Goal: Communication & Community: Answer question/provide support

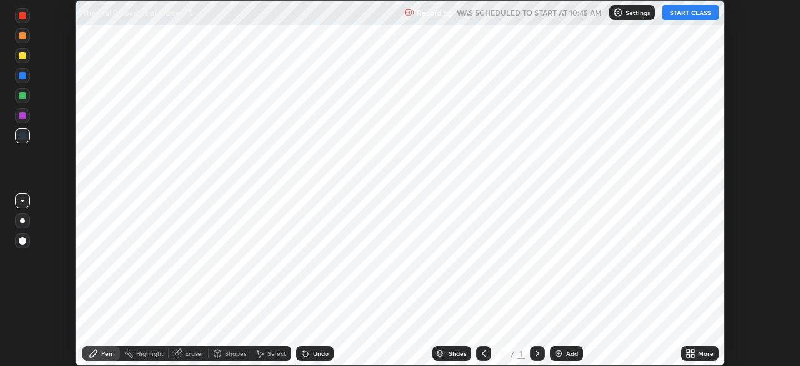
scroll to position [366, 799]
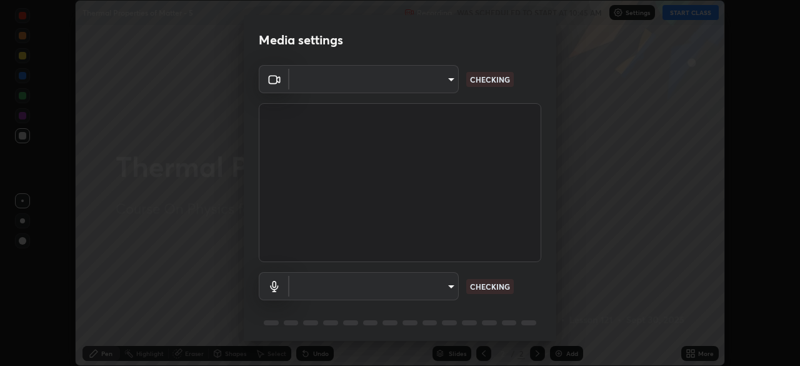
type input "6c2cbd707de14d6f22ad6aa38dcece7be3c4addb00b53b9d4bb55d2e14cdbb5a"
click at [452, 293] on body "Erase all Thermal Properties of Matter - 5 Recording WAS SCHEDULED TO START AT …" at bounding box center [400, 183] width 800 height 366
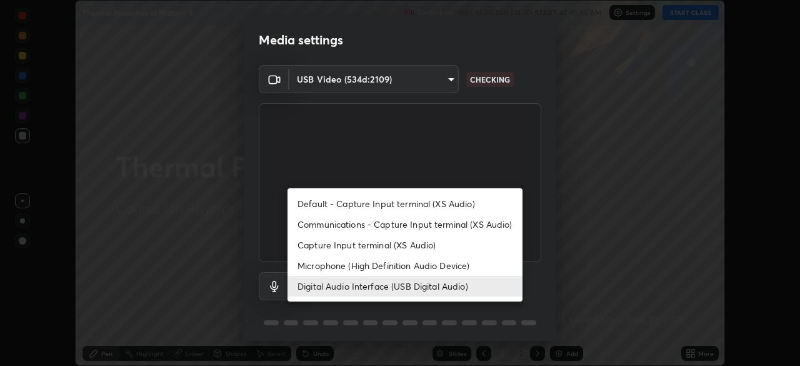
click at [435, 268] on li "Microphone (High Definition Audio Device)" at bounding box center [405, 265] width 235 height 21
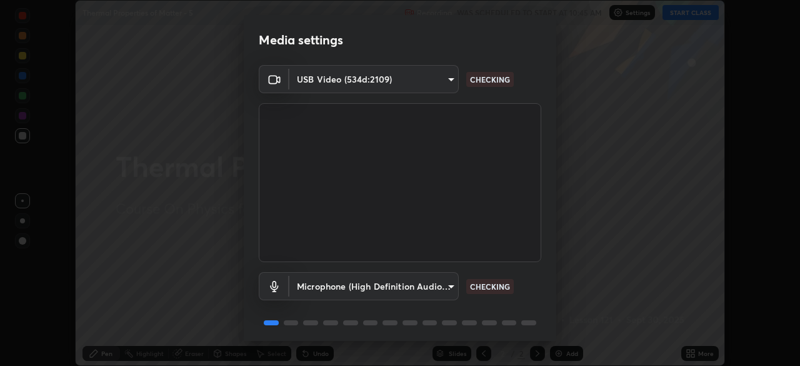
click at [424, 292] on body "Erase all Thermal Properties of Matter - 5 Recording WAS SCHEDULED TO START AT …" at bounding box center [400, 183] width 800 height 366
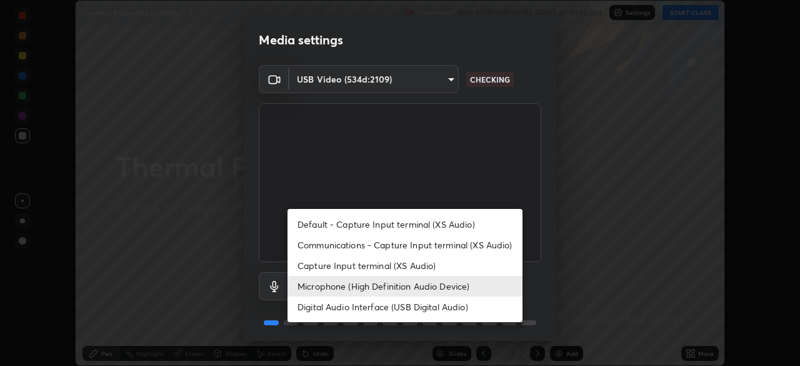
click at [426, 309] on li "Digital Audio Interface (USB Digital Audio)" at bounding box center [405, 306] width 235 height 21
type input "c108463416e0f654911d3f2d5d8dc70540b561df972e8d28c90434f423b2e045"
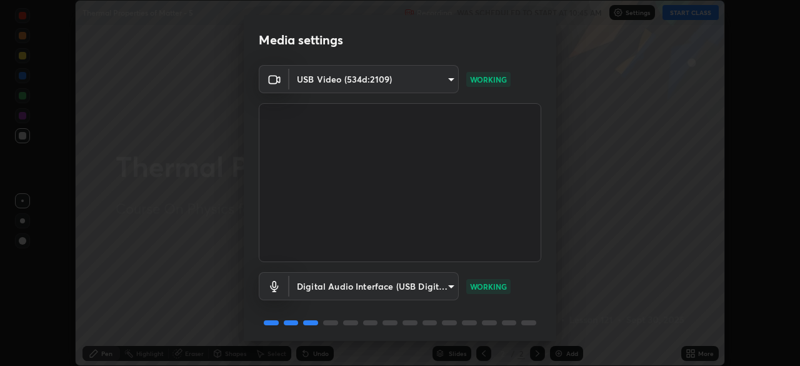
scroll to position [44, 0]
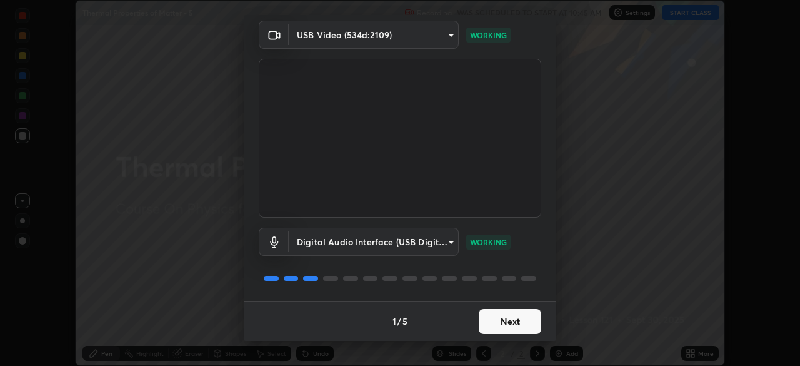
click at [497, 319] on button "Next" at bounding box center [510, 321] width 63 height 25
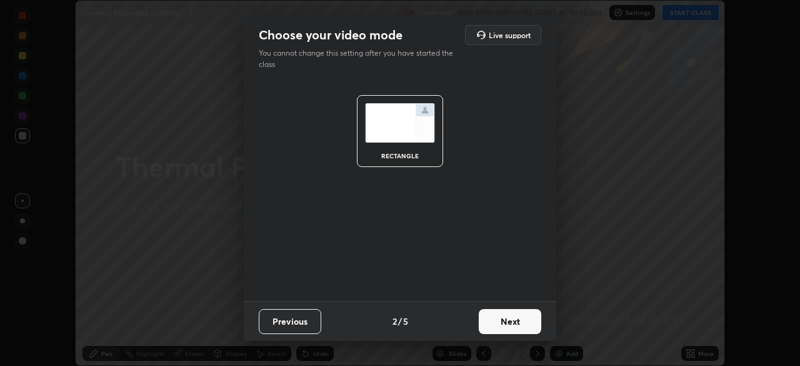
scroll to position [0, 0]
click at [508, 323] on button "Next" at bounding box center [510, 321] width 63 height 25
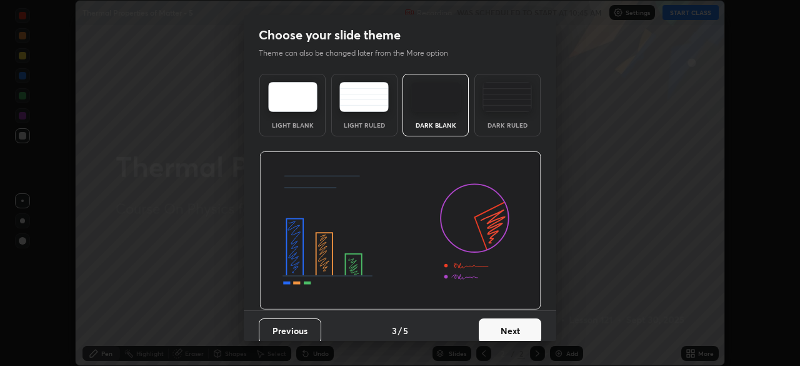
click at [518, 328] on button "Next" at bounding box center [510, 330] width 63 height 25
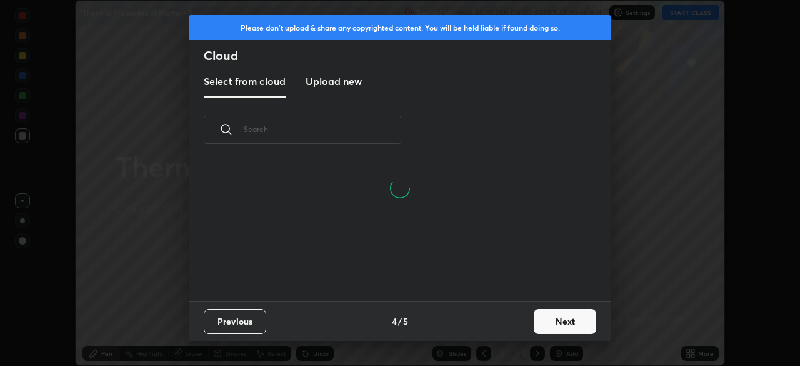
click at [549, 323] on button "Next" at bounding box center [565, 321] width 63 height 25
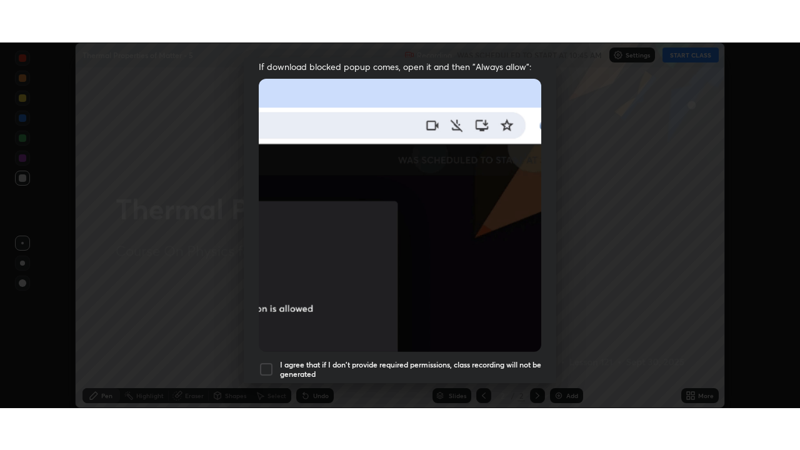
scroll to position [299, 0]
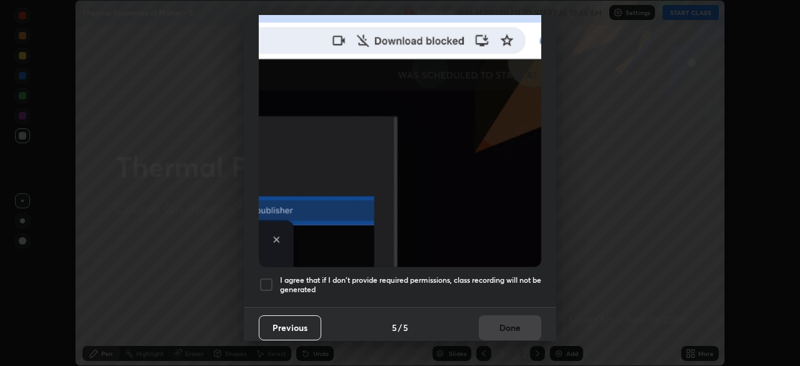
click at [455, 275] on h5 "I agree that if I don't provide required permissions, class recording will not …" at bounding box center [410, 284] width 261 height 19
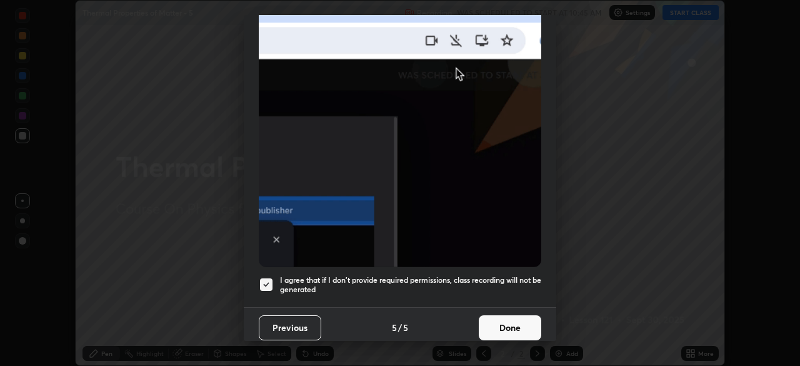
click at [518, 315] on button "Done" at bounding box center [510, 327] width 63 height 25
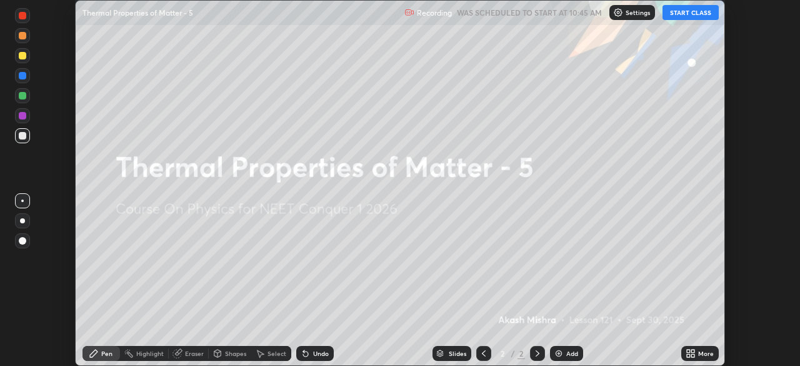
click at [688, 14] on button "START CLASS" at bounding box center [691, 12] width 56 height 15
click at [703, 354] on div "More" at bounding box center [706, 353] width 16 height 6
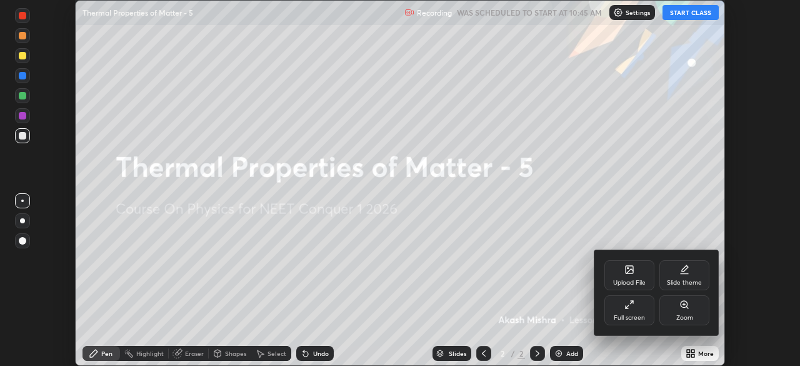
click at [633, 312] on div "Full screen" at bounding box center [629, 310] width 50 height 30
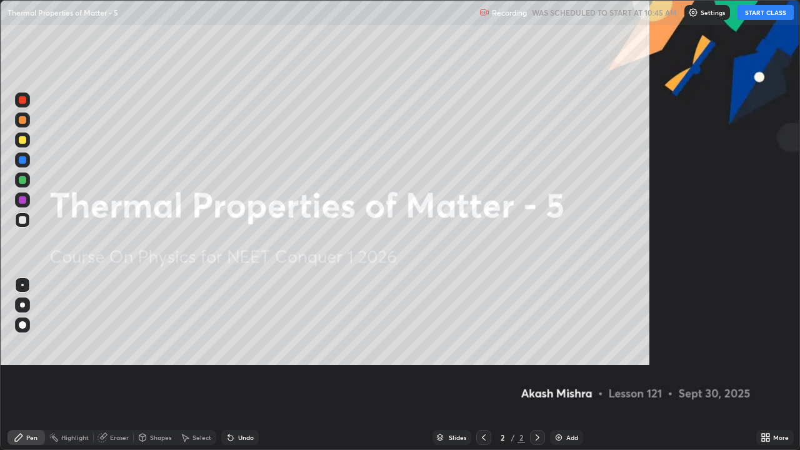
scroll to position [450, 800]
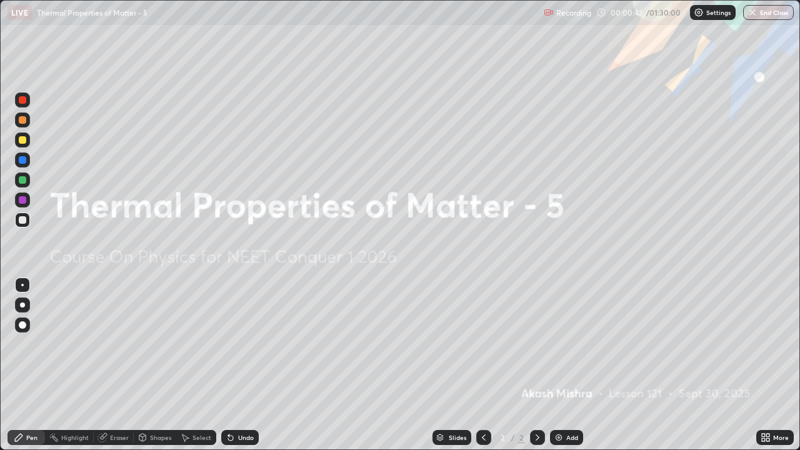
click at [569, 365] on div "Add" at bounding box center [572, 437] width 12 height 6
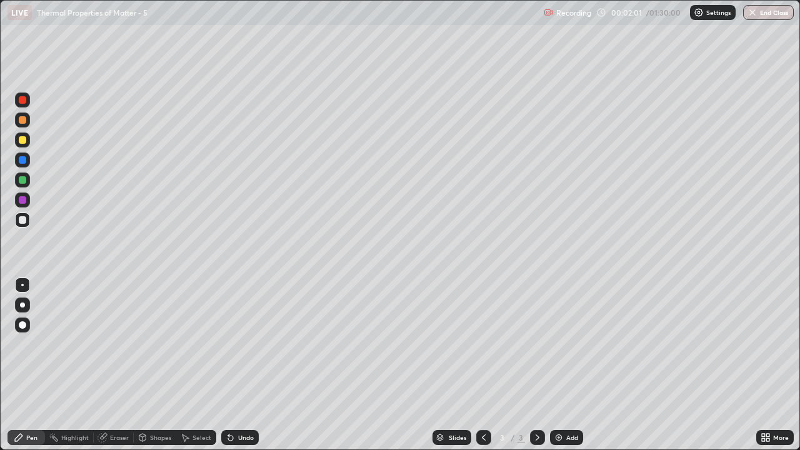
click at [26, 141] on div at bounding box center [23, 140] width 8 height 8
click at [26, 224] on div at bounding box center [22, 220] width 15 height 15
click at [25, 181] on div at bounding box center [23, 180] width 8 height 8
click at [242, 365] on div "Undo" at bounding box center [246, 437] width 16 height 6
click at [27, 216] on div at bounding box center [22, 220] width 15 height 15
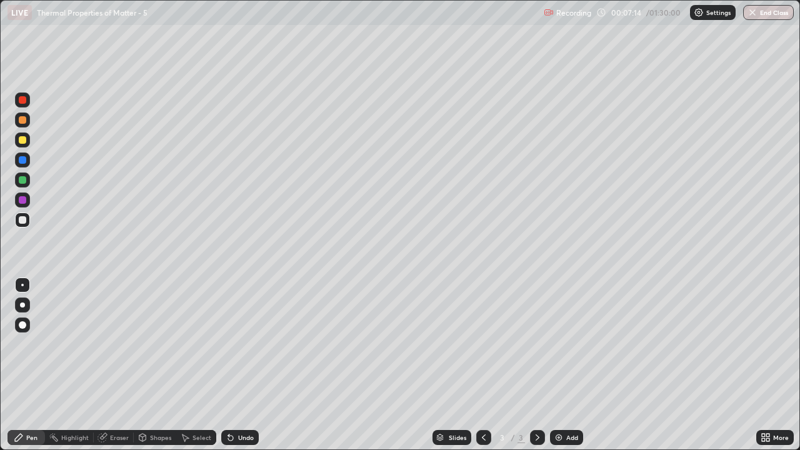
click at [569, 365] on div "Add" at bounding box center [572, 437] width 12 height 6
click at [27, 222] on div at bounding box center [22, 220] width 15 height 15
click at [22, 179] on div at bounding box center [23, 180] width 8 height 8
click at [22, 144] on div at bounding box center [22, 140] width 15 height 15
click at [229, 365] on icon at bounding box center [230, 438] width 5 height 5
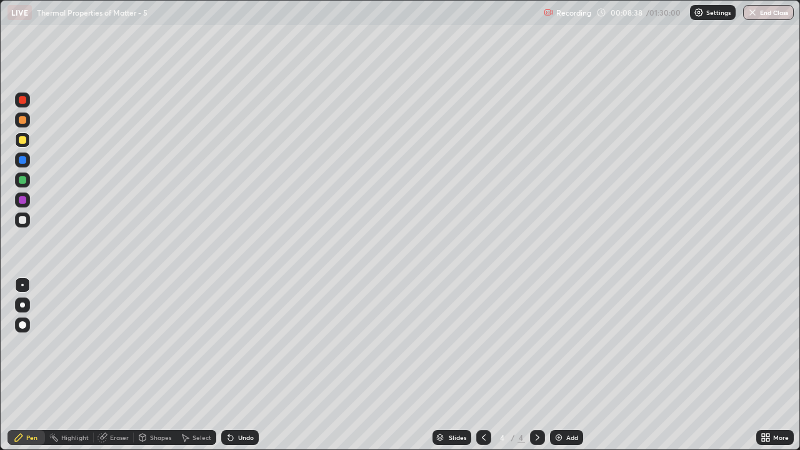
click at [113, 365] on div "Eraser" at bounding box center [119, 437] width 19 height 6
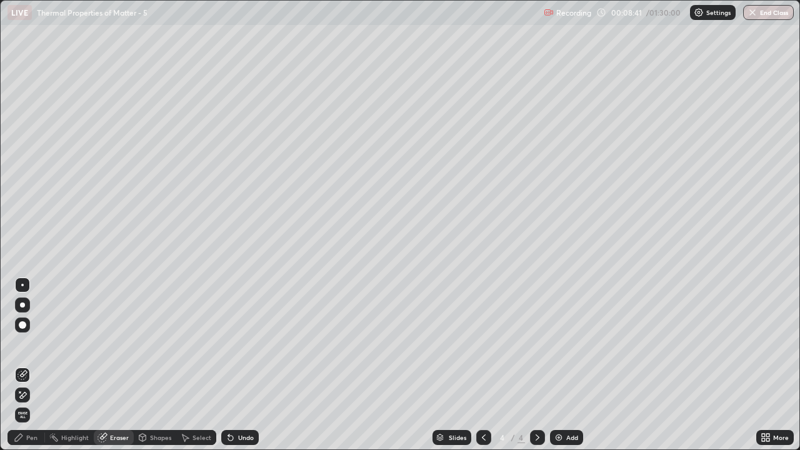
click at [28, 365] on div "Pen" at bounding box center [31, 437] width 11 height 6
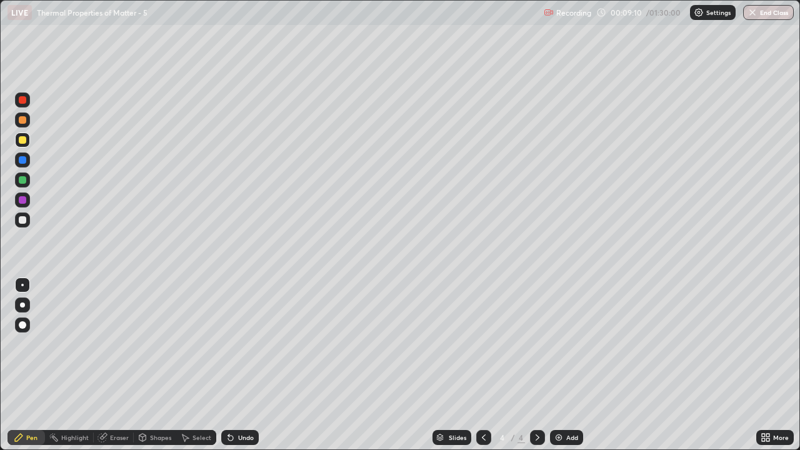
click at [24, 181] on div at bounding box center [23, 180] width 8 height 8
click at [22, 220] on div at bounding box center [23, 220] width 8 height 8
click at [572, 365] on div "Add" at bounding box center [566, 437] width 33 height 15
click at [29, 221] on div at bounding box center [22, 220] width 15 height 15
click at [156, 365] on div "Shapes" at bounding box center [155, 437] width 43 height 15
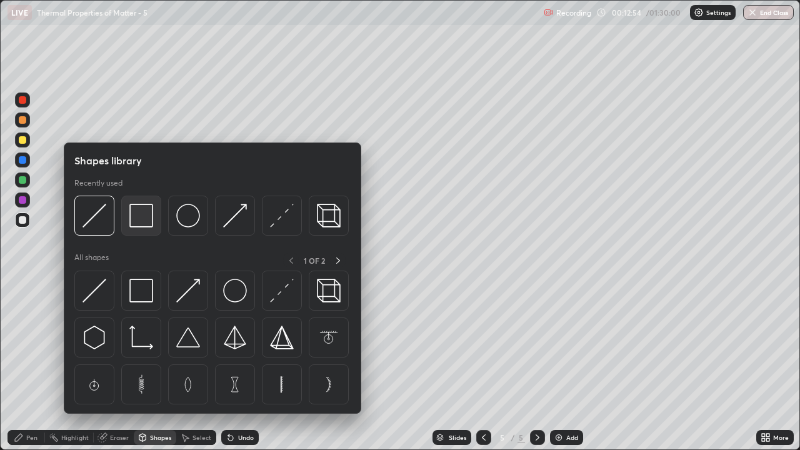
click at [141, 225] on img at bounding box center [141, 216] width 24 height 24
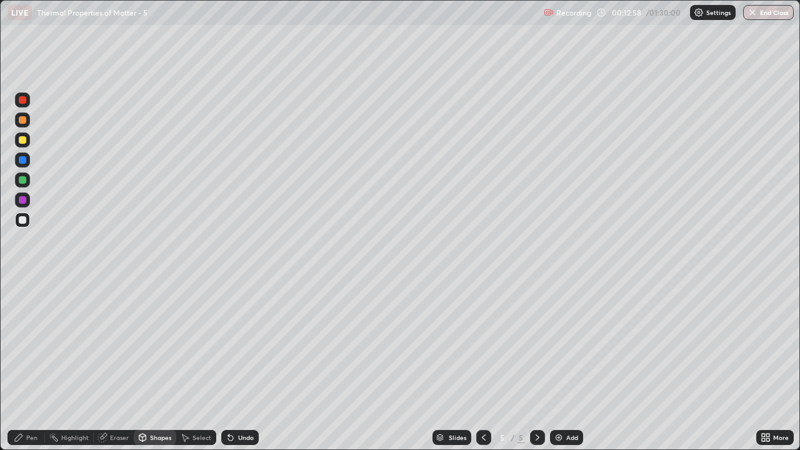
click at [148, 365] on div "Shapes" at bounding box center [155, 437] width 43 height 15
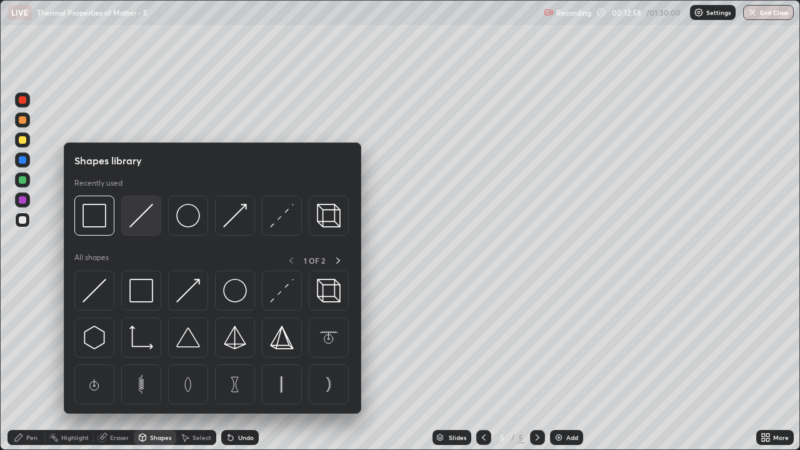
click at [138, 221] on img at bounding box center [141, 216] width 24 height 24
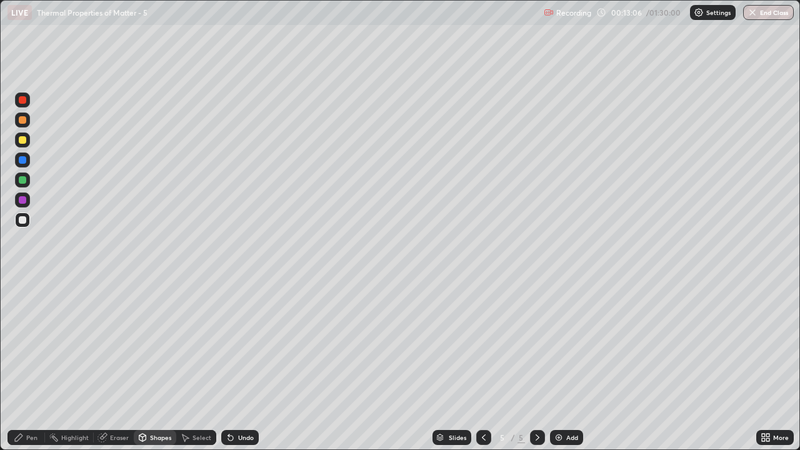
click at [32, 365] on div "Pen" at bounding box center [27, 437] width 38 height 15
click at [28, 141] on div at bounding box center [22, 140] width 15 height 15
click at [235, 365] on div "Undo" at bounding box center [240, 437] width 38 height 15
click at [238, 365] on div "Undo" at bounding box center [246, 437] width 16 height 6
click at [229, 365] on icon at bounding box center [230, 438] width 5 height 5
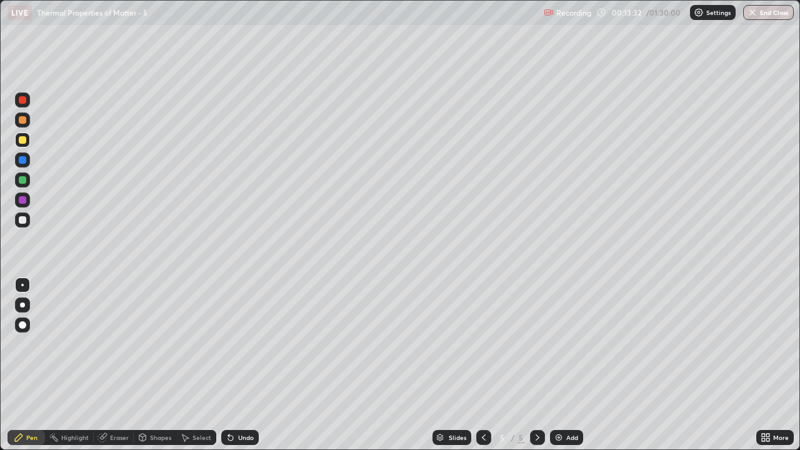
click at [233, 365] on icon at bounding box center [231, 438] width 10 height 10
click at [25, 181] on div at bounding box center [23, 180] width 8 height 8
click at [252, 365] on div "Undo" at bounding box center [246, 437] width 16 height 6
click at [249, 365] on div "Undo" at bounding box center [246, 437] width 16 height 6
click at [245, 365] on div "Undo" at bounding box center [246, 437] width 16 height 6
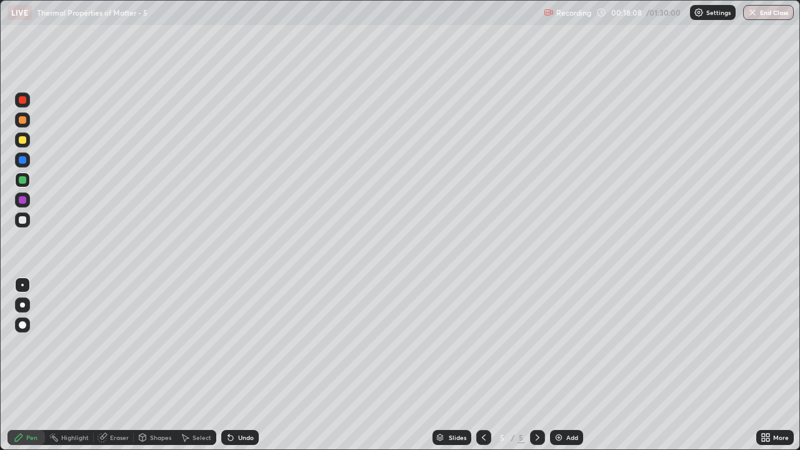
click at [241, 365] on div "Undo" at bounding box center [246, 437] width 16 height 6
click at [564, 365] on div "Add" at bounding box center [566, 437] width 33 height 15
click at [27, 224] on div at bounding box center [22, 220] width 15 height 15
click at [23, 220] on div at bounding box center [23, 220] width 8 height 8
click at [25, 182] on div at bounding box center [23, 180] width 8 height 8
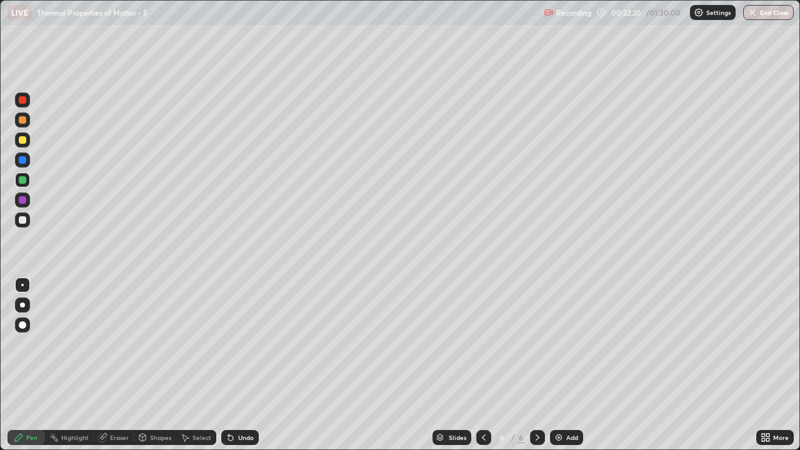
click at [236, 365] on div "Undo" at bounding box center [237, 437] width 43 height 25
click at [150, 365] on div "Shapes" at bounding box center [160, 437] width 21 height 6
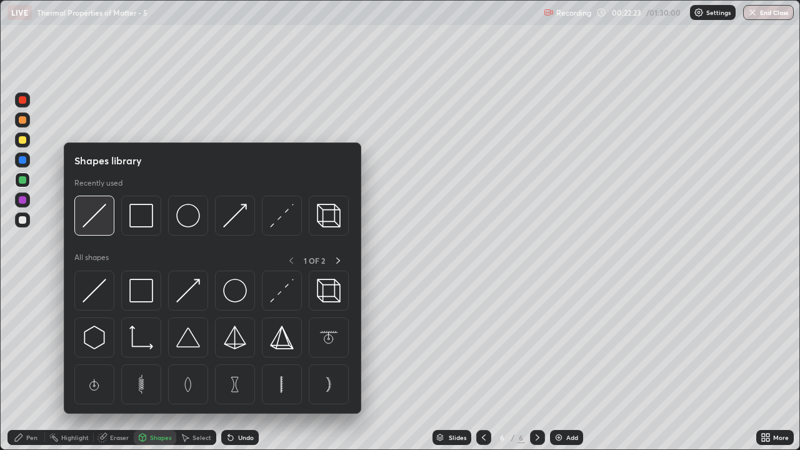
click at [94, 219] on img at bounding box center [95, 216] width 24 height 24
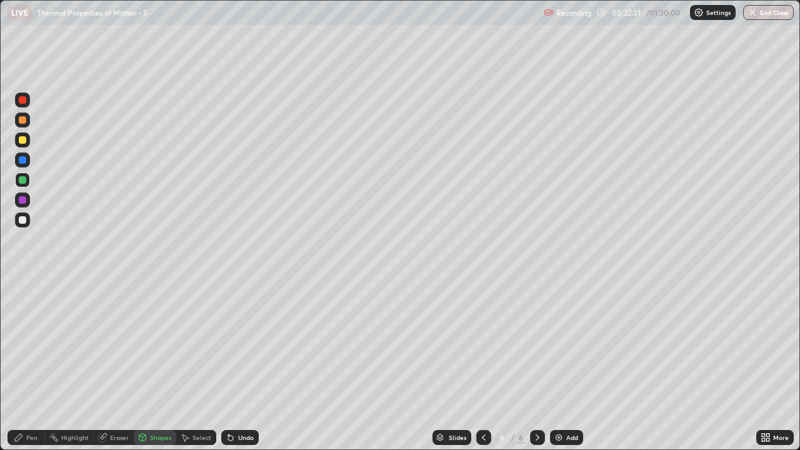
click at [28, 365] on div "Pen" at bounding box center [31, 437] width 11 height 6
click at [23, 223] on div at bounding box center [23, 220] width 8 height 8
click at [23, 181] on div at bounding box center [23, 180] width 8 height 8
click at [22, 141] on div at bounding box center [23, 140] width 8 height 8
click at [28, 180] on div at bounding box center [22, 180] width 15 height 15
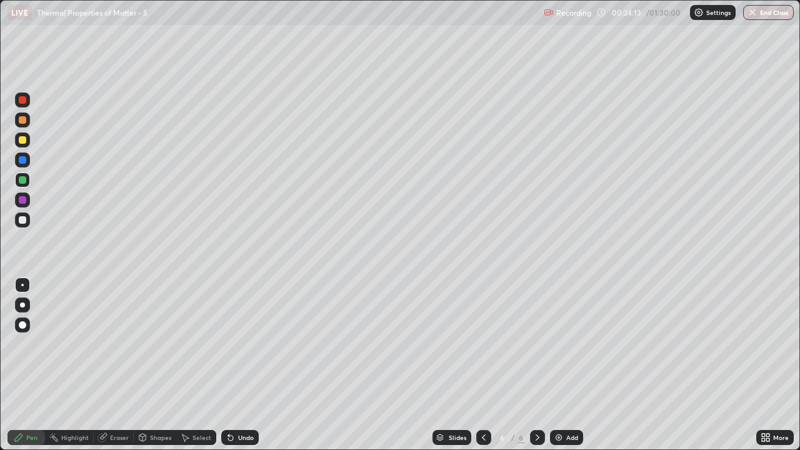
click at [244, 365] on div "Undo" at bounding box center [246, 437] width 16 height 6
click at [24, 222] on div at bounding box center [23, 220] width 8 height 8
click at [248, 365] on div "Undo" at bounding box center [246, 437] width 16 height 6
click at [239, 365] on div "Undo" at bounding box center [246, 437] width 16 height 6
click at [238, 365] on div "Undo" at bounding box center [246, 437] width 16 height 6
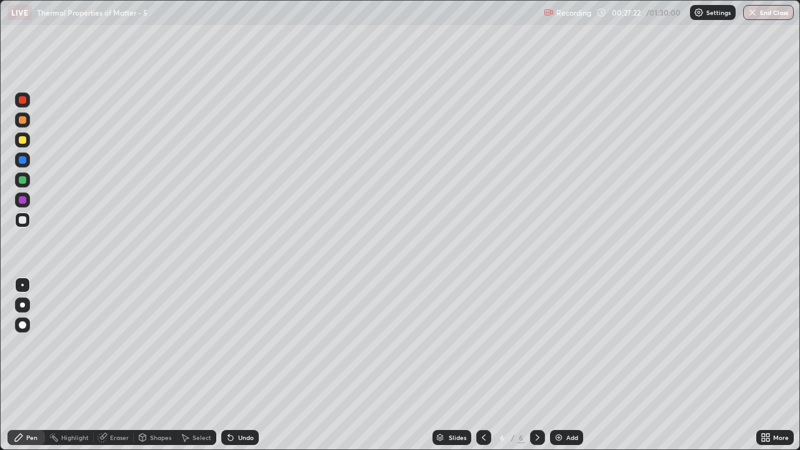
click at [236, 365] on div "Undo" at bounding box center [240, 437] width 38 height 15
click at [239, 365] on div "Undo" at bounding box center [246, 437] width 16 height 6
click at [234, 365] on div "Undo" at bounding box center [240, 437] width 38 height 15
click at [570, 365] on div "Add" at bounding box center [572, 437] width 12 height 6
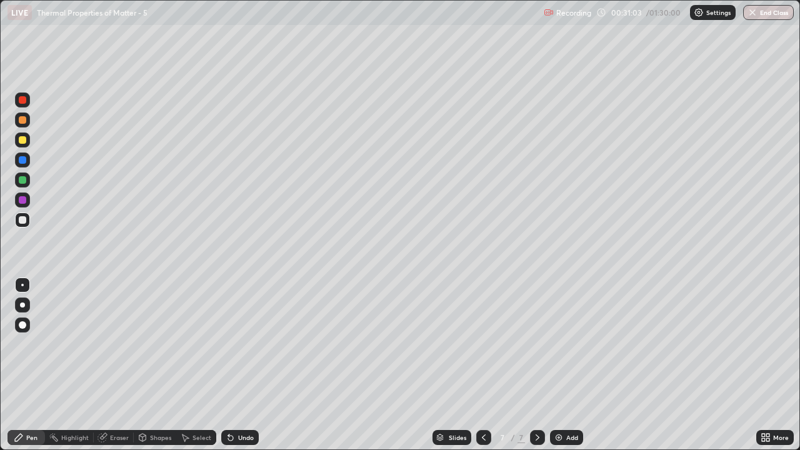
click at [28, 140] on div at bounding box center [22, 140] width 15 height 15
click at [28, 223] on div at bounding box center [22, 220] width 15 height 15
click at [23, 140] on div at bounding box center [23, 140] width 8 height 8
click at [28, 221] on div at bounding box center [22, 220] width 15 height 15
click at [23, 140] on div at bounding box center [23, 140] width 8 height 8
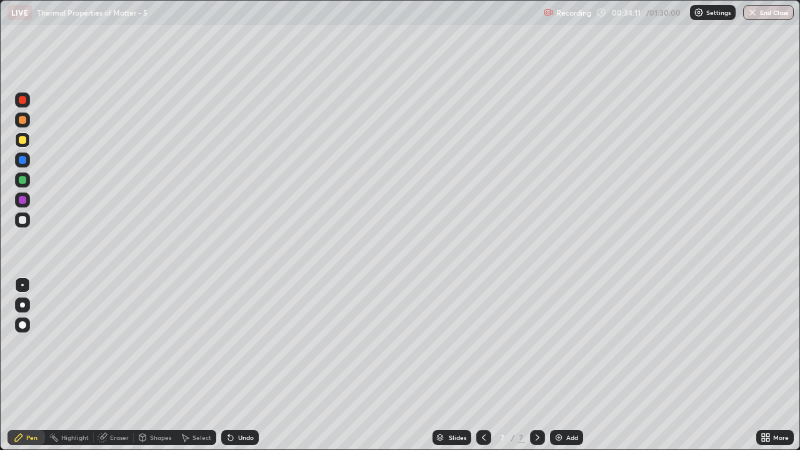
click at [25, 219] on div at bounding box center [23, 220] width 8 height 8
click at [28, 142] on div at bounding box center [22, 140] width 15 height 15
click at [27, 222] on div at bounding box center [22, 220] width 15 height 15
click at [26, 185] on div at bounding box center [22, 180] width 15 height 15
click at [28, 220] on div at bounding box center [22, 220] width 15 height 15
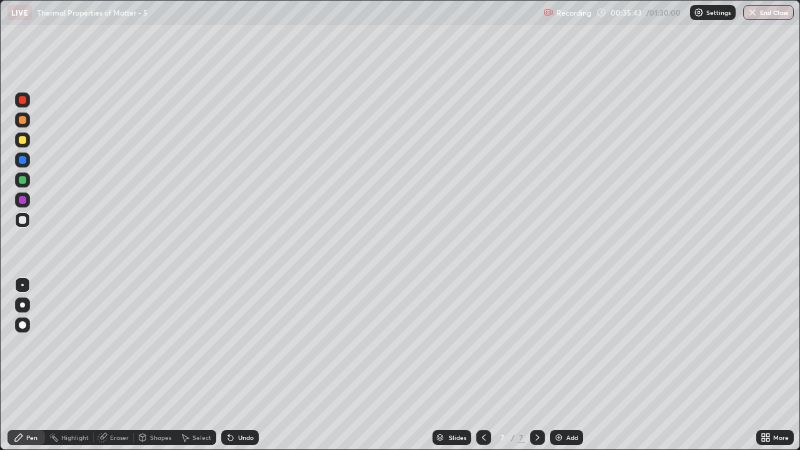
click at [29, 180] on div at bounding box center [22, 180] width 15 height 15
click at [23, 223] on div at bounding box center [23, 220] width 8 height 8
click at [236, 365] on div "Undo" at bounding box center [240, 437] width 38 height 15
click at [239, 365] on div "Undo" at bounding box center [246, 437] width 16 height 6
click at [22, 179] on div at bounding box center [23, 180] width 8 height 8
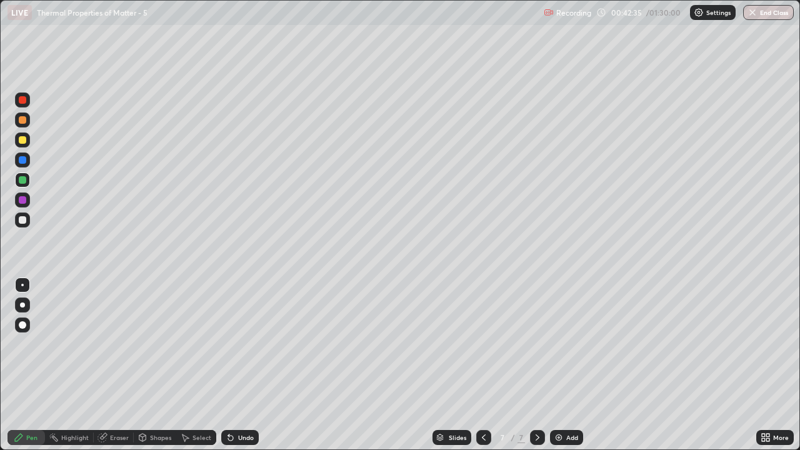
click at [559, 365] on img at bounding box center [559, 438] width 10 height 10
click at [28, 223] on div at bounding box center [22, 220] width 15 height 15
click at [483, 365] on icon at bounding box center [484, 438] width 10 height 10
click at [536, 365] on icon at bounding box center [538, 438] width 10 height 10
click at [122, 365] on div "Eraser" at bounding box center [119, 437] width 19 height 6
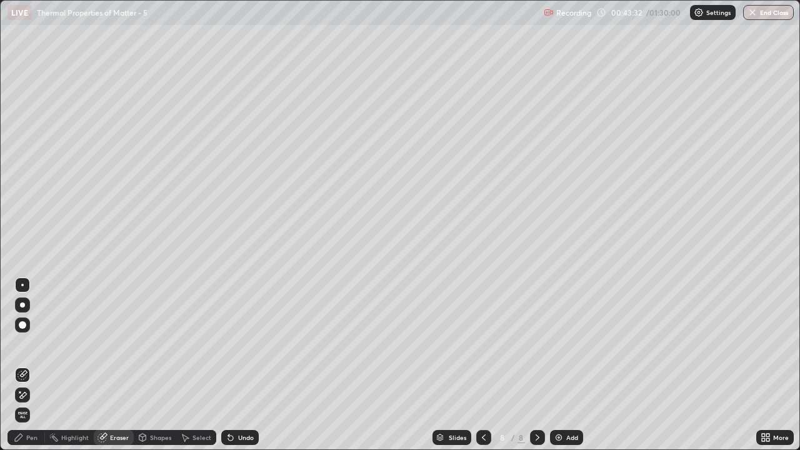
click at [34, 365] on div "Pen" at bounding box center [27, 437] width 38 height 15
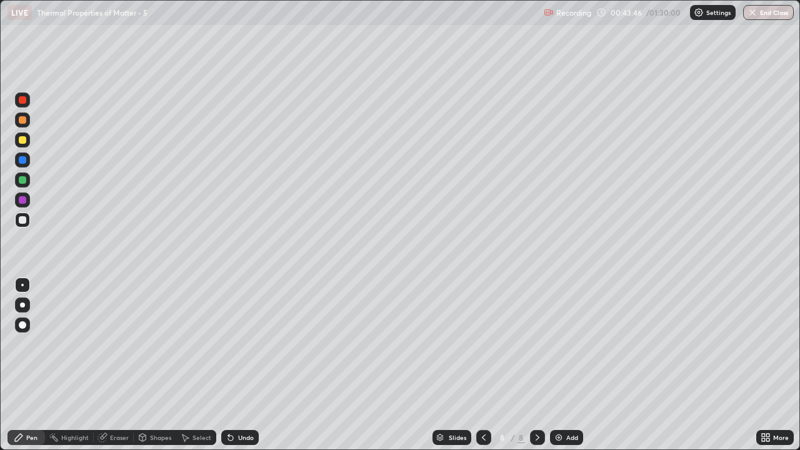
click at [113, 365] on div "Eraser" at bounding box center [119, 437] width 19 height 6
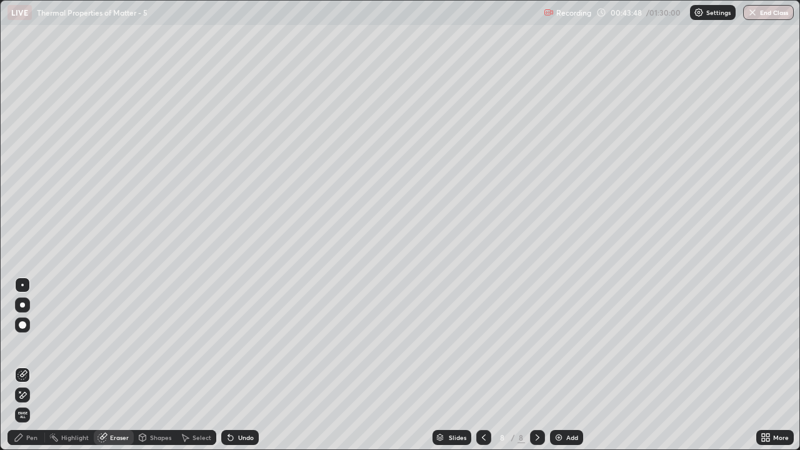
click at [28, 365] on div "Pen" at bounding box center [31, 437] width 11 height 6
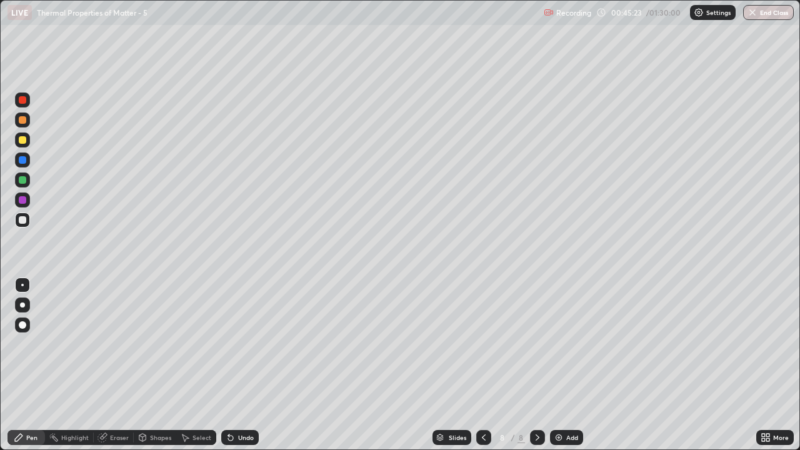
click at [249, 365] on div "Undo" at bounding box center [246, 437] width 16 height 6
click at [248, 365] on div "Undo" at bounding box center [246, 437] width 16 height 6
click at [244, 365] on div "Undo" at bounding box center [246, 437] width 16 height 6
click at [558, 365] on img at bounding box center [559, 438] width 10 height 10
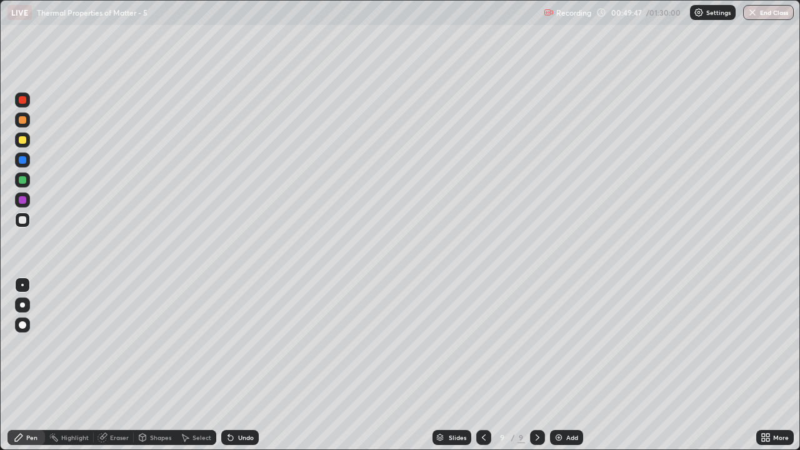
click at [26, 179] on div at bounding box center [23, 180] width 8 height 8
click at [166, 365] on div "Shapes" at bounding box center [160, 437] width 21 height 6
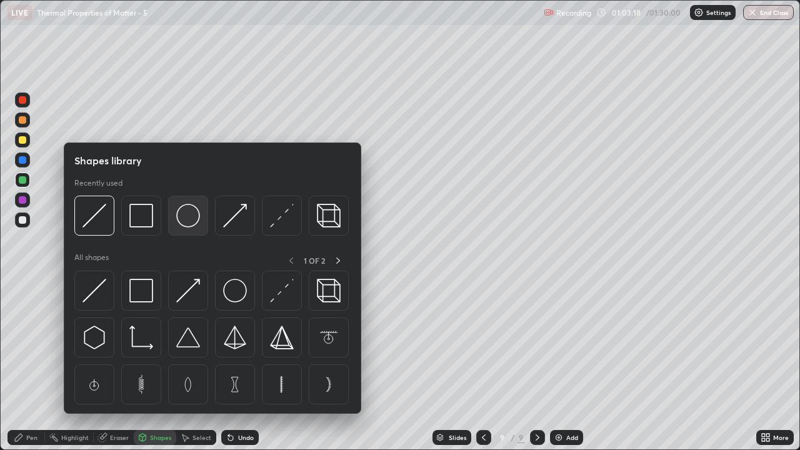
click at [184, 218] on img at bounding box center [188, 216] width 24 height 24
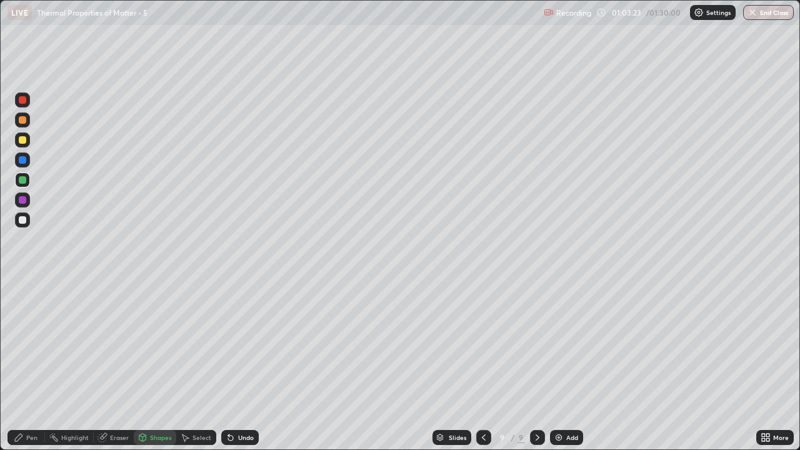
click at [25, 219] on div at bounding box center [23, 220] width 8 height 8
click at [239, 365] on div "Undo" at bounding box center [246, 437] width 16 height 6
click at [235, 365] on div "Undo" at bounding box center [240, 437] width 38 height 15
click at [27, 365] on div "Pen" at bounding box center [31, 437] width 11 height 6
click at [24, 145] on div at bounding box center [22, 140] width 15 height 15
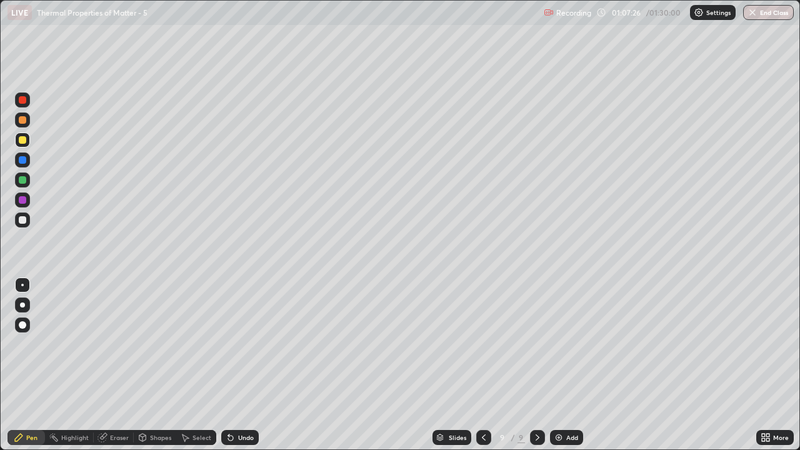
click at [765, 11] on button "End Class" at bounding box center [768, 12] width 51 height 15
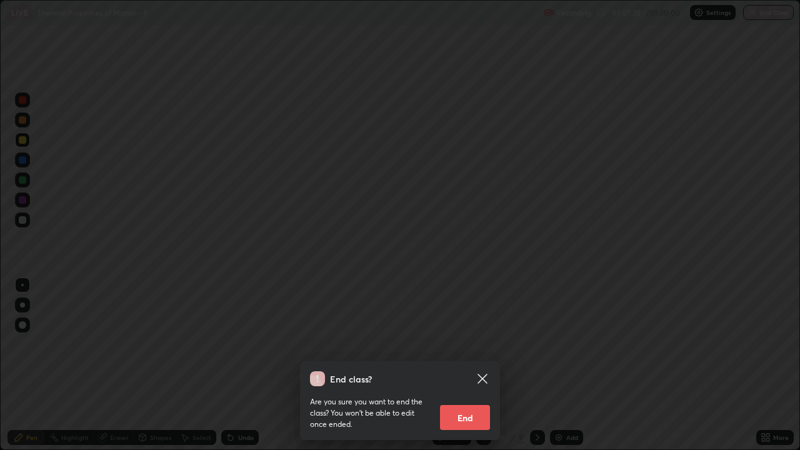
click at [456, 365] on button "End" at bounding box center [465, 417] width 50 height 25
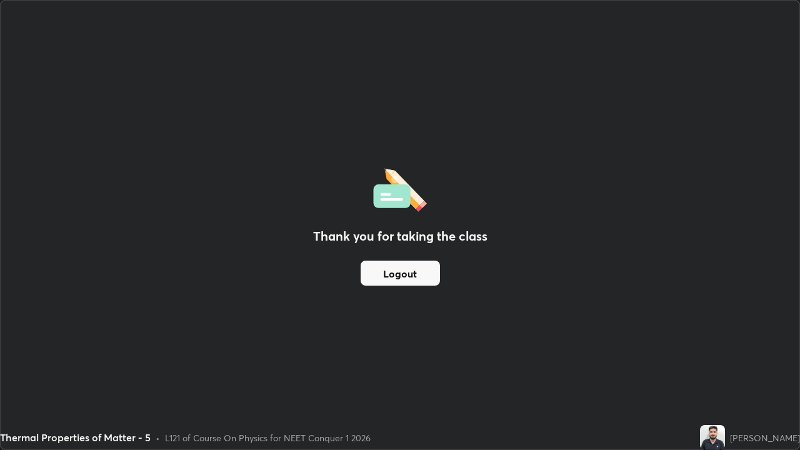
click at [406, 270] on button "Logout" at bounding box center [400, 273] width 79 height 25
